Goal: Navigation & Orientation: Find specific page/section

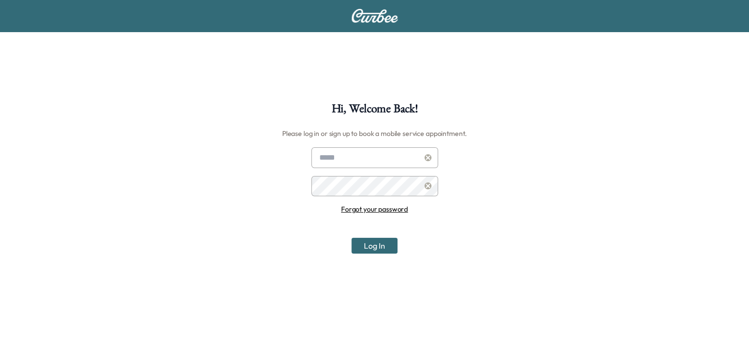
type input "**********"
click at [363, 246] on button "Log In" at bounding box center [374, 246] width 46 height 16
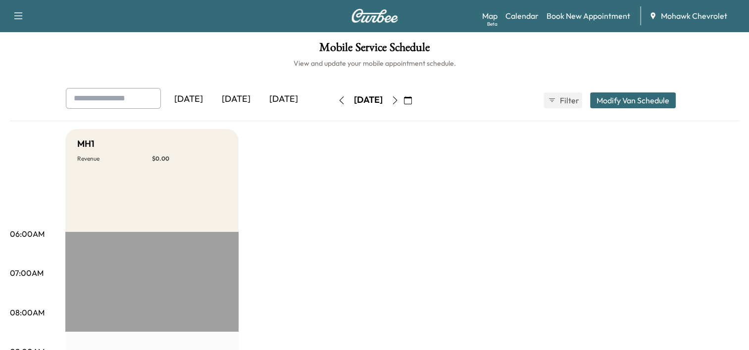
click at [403, 105] on button "button" at bounding box center [395, 101] width 17 height 16
click at [416, 105] on button "button" at bounding box center [407, 101] width 17 height 16
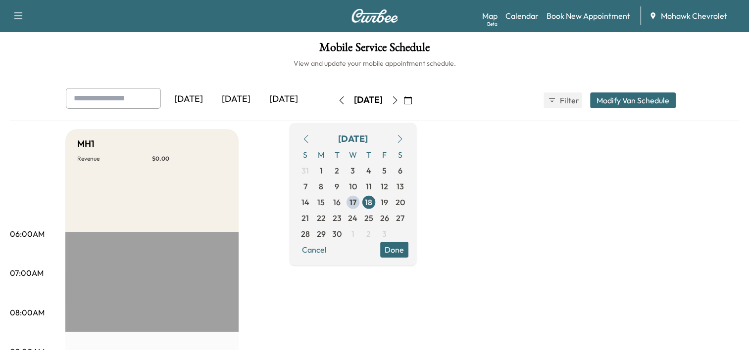
click at [416, 99] on button "button" at bounding box center [407, 101] width 17 height 16
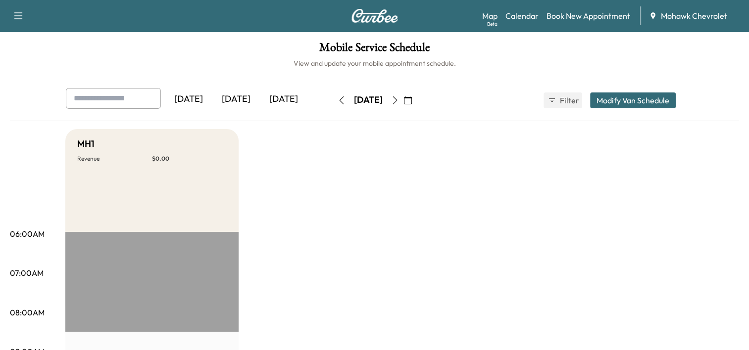
click at [399, 99] on icon "button" at bounding box center [395, 101] width 8 height 8
click at [416, 99] on button "button" at bounding box center [407, 101] width 17 height 16
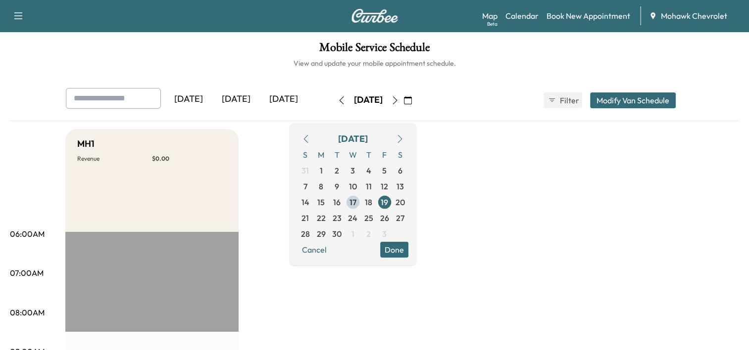
click at [338, 100] on icon "button" at bounding box center [342, 101] width 8 height 8
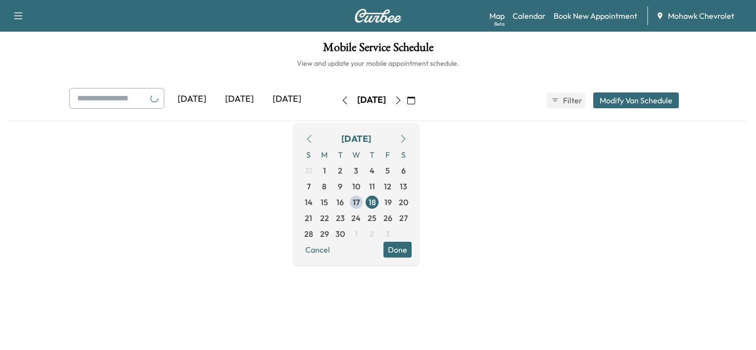
click at [341, 100] on icon "button" at bounding box center [345, 101] width 8 height 8
